Goal: Transaction & Acquisition: Subscribe to service/newsletter

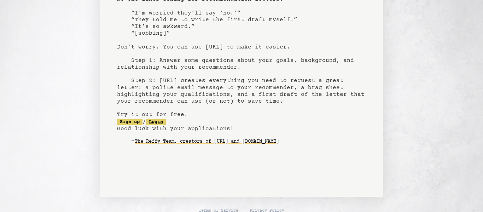
scroll to position [70, 0]
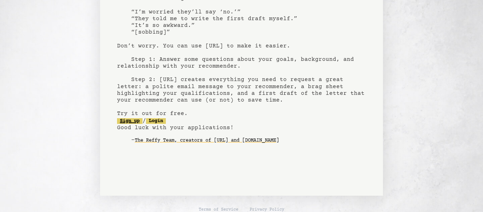
click at [137, 123] on link "Sign up" at bounding box center [129, 121] width 25 height 6
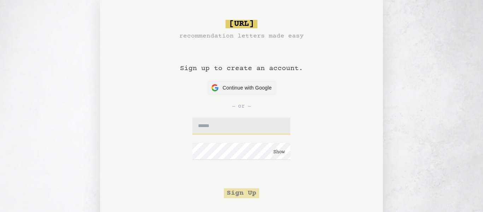
click at [204, 126] on input "text" at bounding box center [241, 125] width 98 height 17
click at [241, 91] on span "Continue with Google" at bounding box center [247, 87] width 49 height 7
click at [253, 131] on input "text" at bounding box center [241, 125] width 98 height 17
type input "**********"
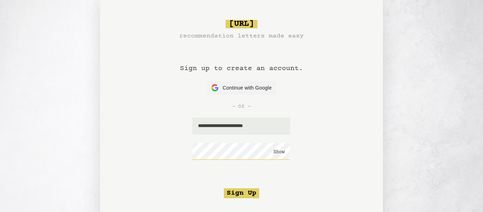
click button "Show" at bounding box center [278, 151] width 11 height 7
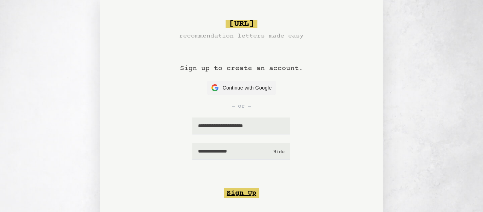
click at [244, 195] on button "Sign Up" at bounding box center [241, 193] width 35 height 10
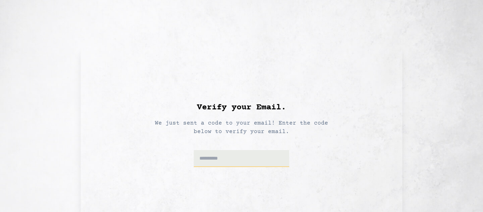
click at [247, 162] on input at bounding box center [242, 158] width 96 height 17
click at [207, 159] on input at bounding box center [242, 158] width 96 height 17
click at [142, 113] on div "Verify your Email. We just sent a code to your email! Enter the code below to v…" at bounding box center [241, 129] width 239 height 144
